Goal: Obtain resource: Download file/media

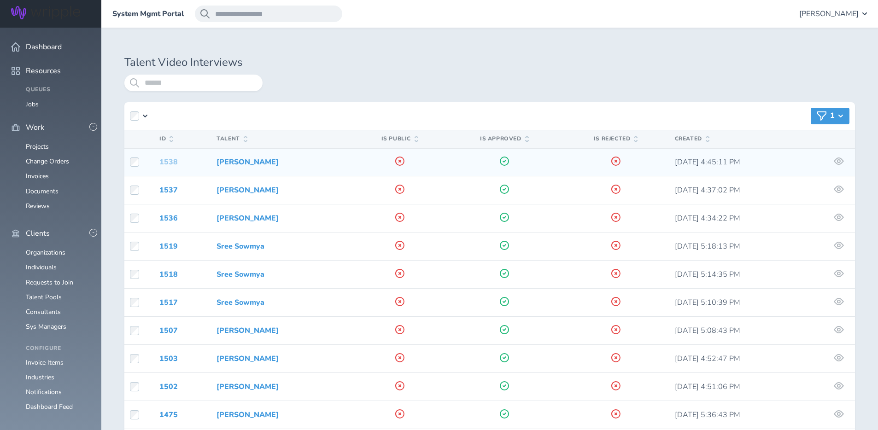
click at [166, 160] on link "1538" at bounding box center [168, 162] width 18 height 10
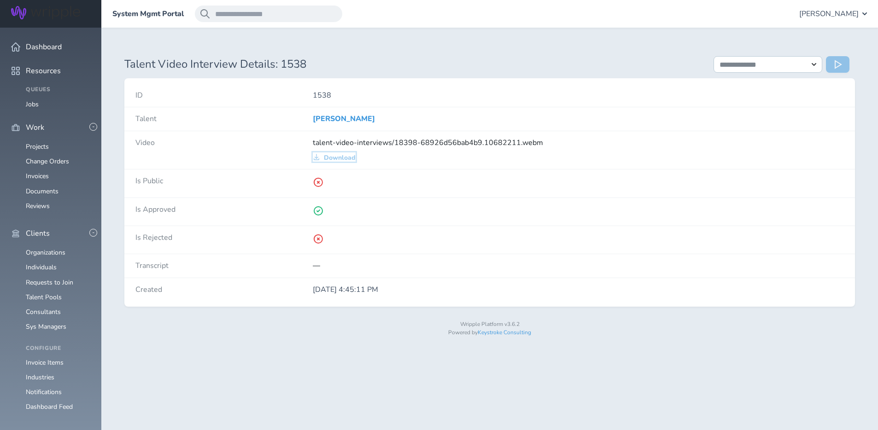
click at [336, 158] on span "Download" at bounding box center [340, 157] width 32 height 7
click at [541, 144] on div "talent-video-interviews/18398-68926d56bab4b9.10682211.webm Download" at bounding box center [579, 150] width 532 height 23
drag, startPoint x: 541, startPoint y: 144, endPoint x: 312, endPoint y: 143, distance: 229.0
click at [313, 143] on div "talent-video-interviews/18398-68926d56bab4b9.10682211.webm Download" at bounding box center [579, 150] width 532 height 23
copy span "talent-video-interviews/18398-68926d56bab4b9.10682211.webm"
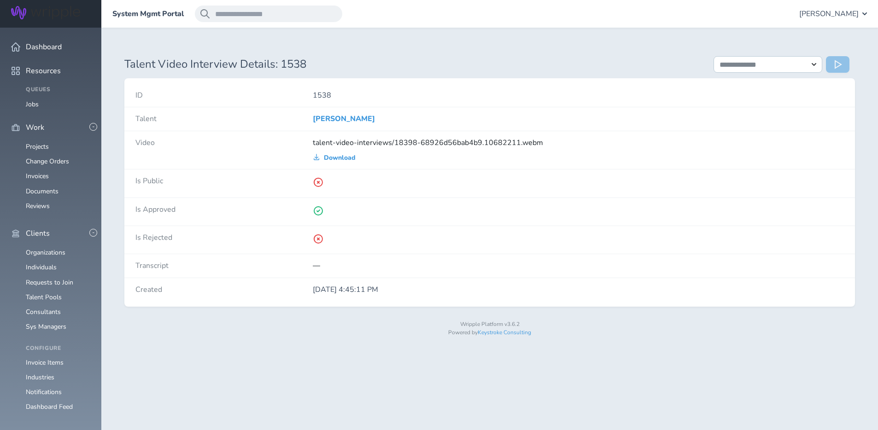
click at [464, 31] on div "**********" at bounding box center [489, 194] width 777 height 332
